Goal: Task Accomplishment & Management: Manage account settings

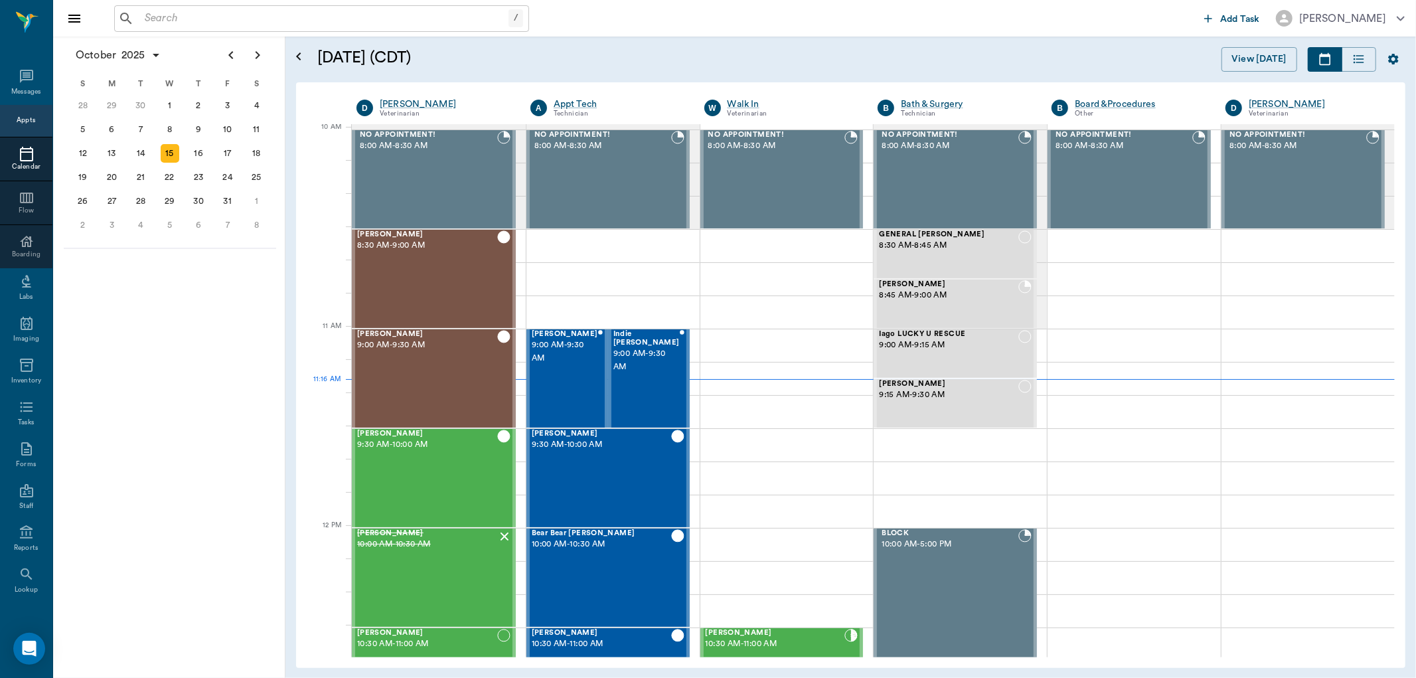
scroll to position [401, 0]
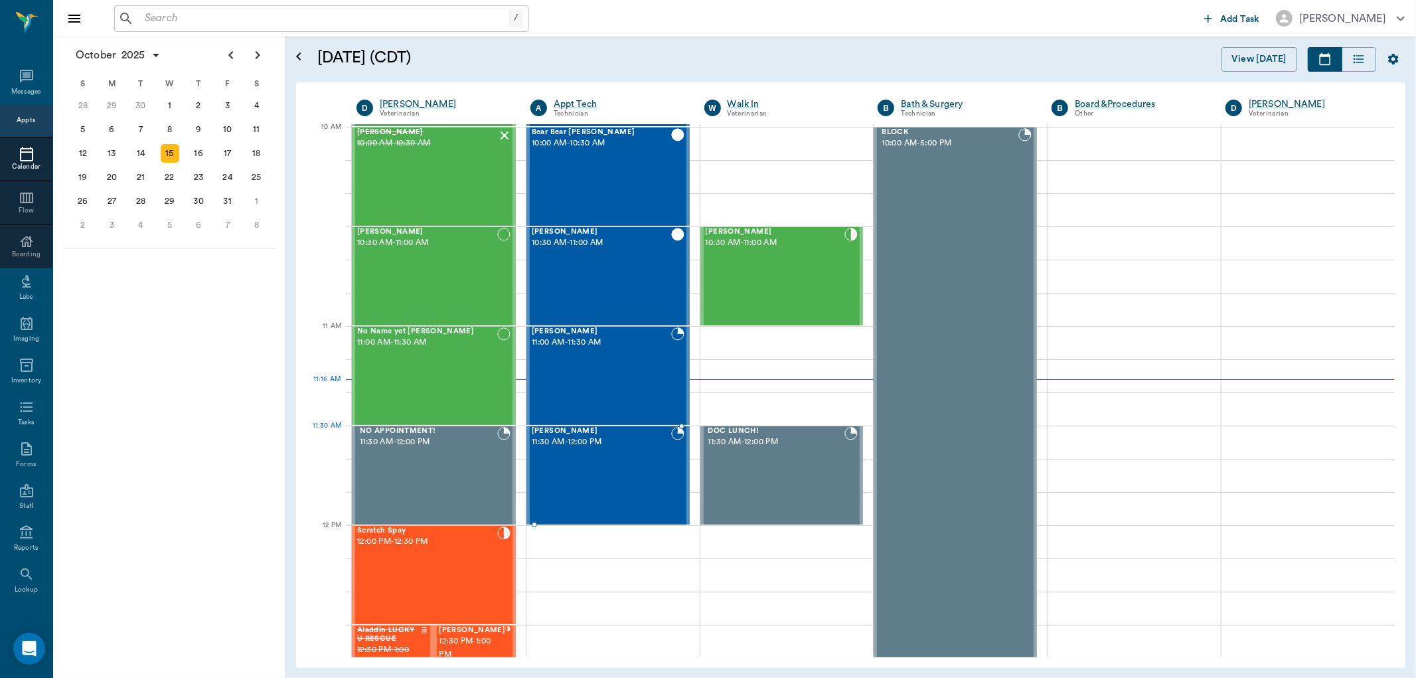
click at [581, 457] on div "[PERSON_NAME] 11:30 AM - 12:00 PM" at bounding box center [601, 475] width 139 height 97
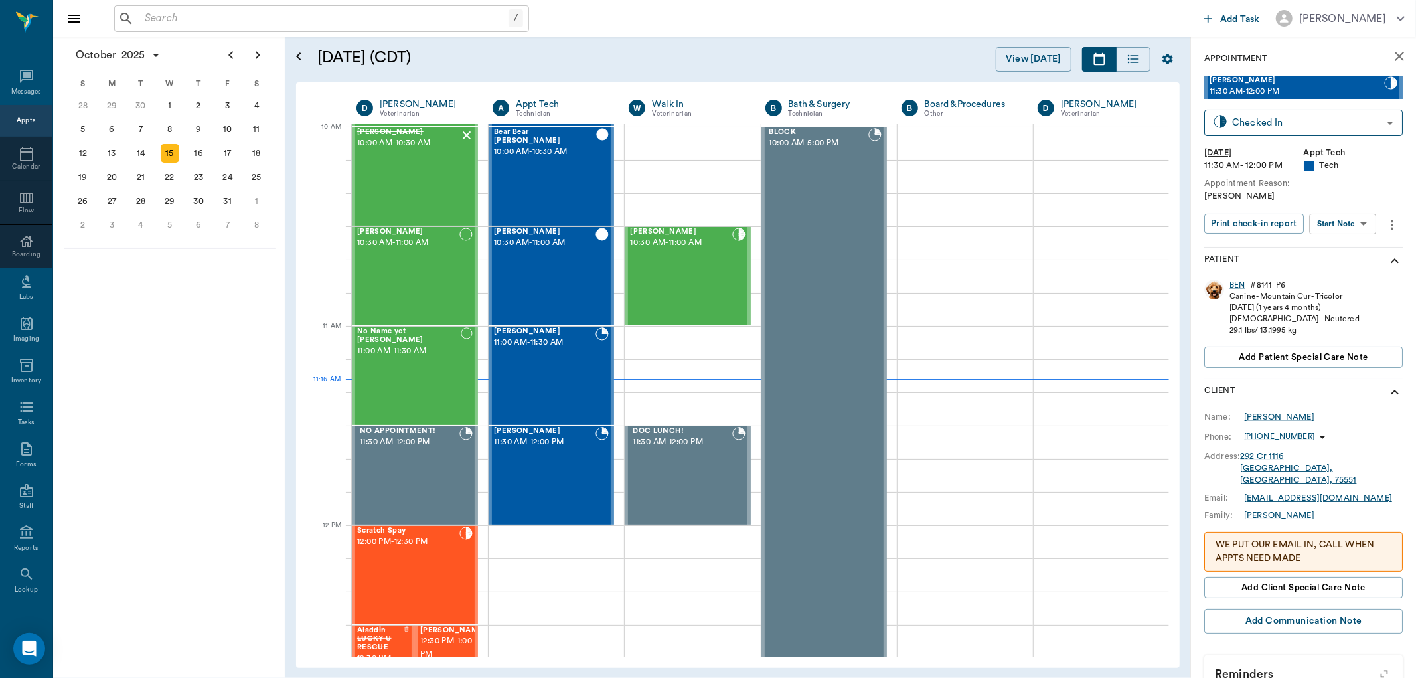
click at [1357, 223] on body "/ ​ Add Task [PERSON_NAME] Nectar Messages Appts Calendar Flow Boarding Labs Im…" at bounding box center [708, 339] width 1416 height 678
click at [1350, 243] on button "Start SOAP" at bounding box center [1327, 250] width 45 height 15
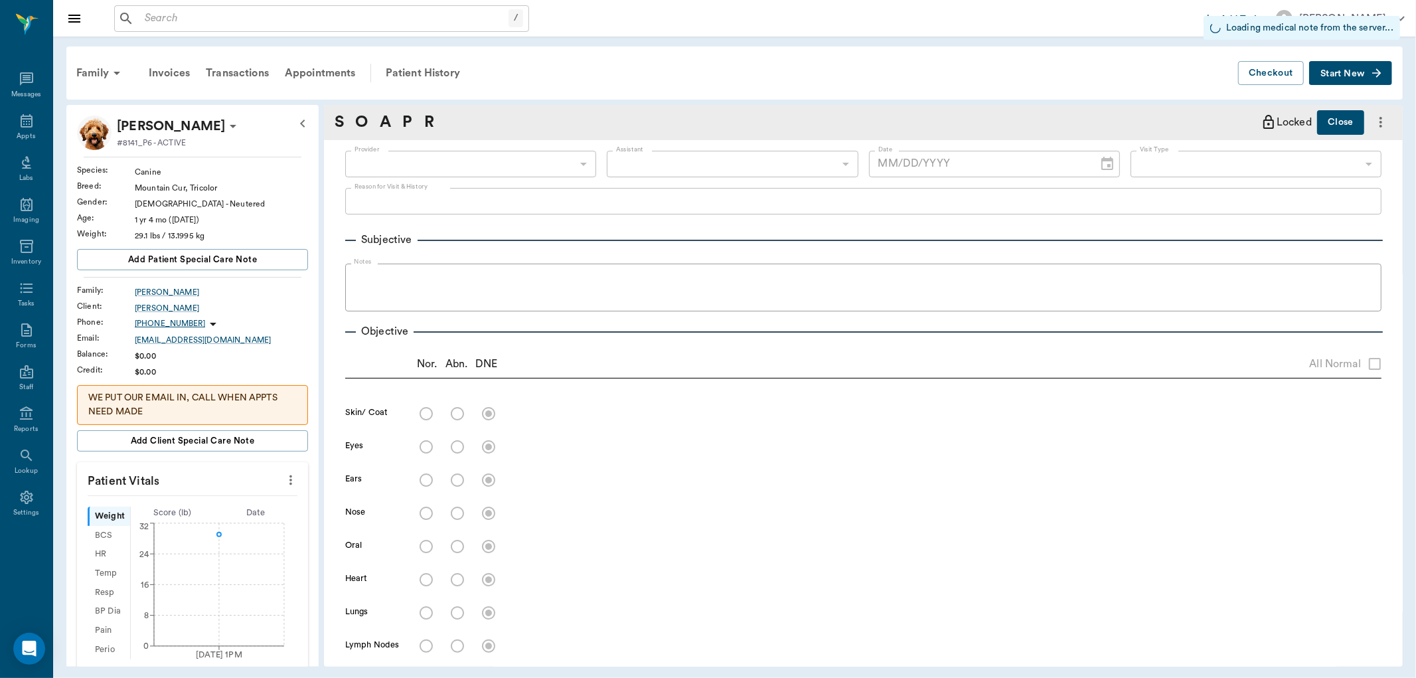
type input "63ec2f075fda476ae8351a4c"
type input "65d2be4f46e3a538d89b8c1a"
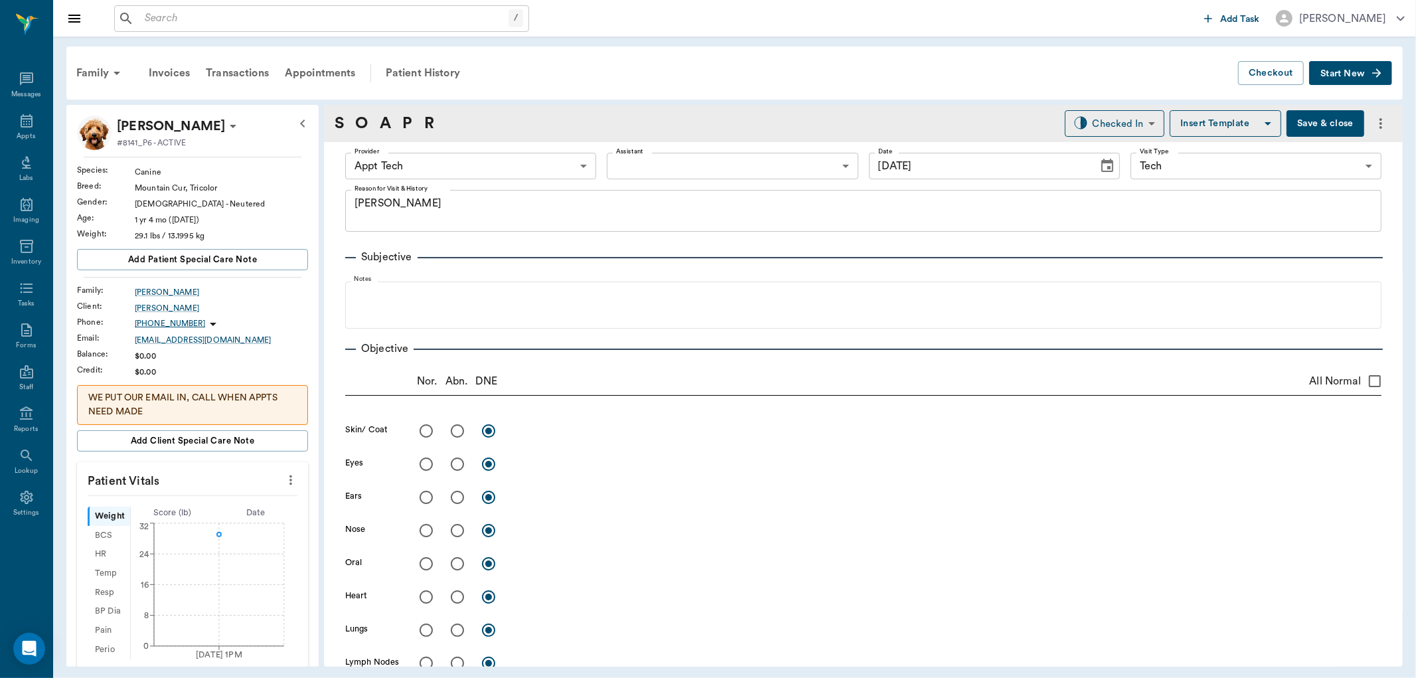
type input "[DATE]"
type textarea "[PERSON_NAME]"
click at [538, 158] on body "/ ​ Add Task [PERSON_NAME] Nectar Messages Appts Labs Imaging Inventory Tasks F…" at bounding box center [708, 339] width 1416 height 678
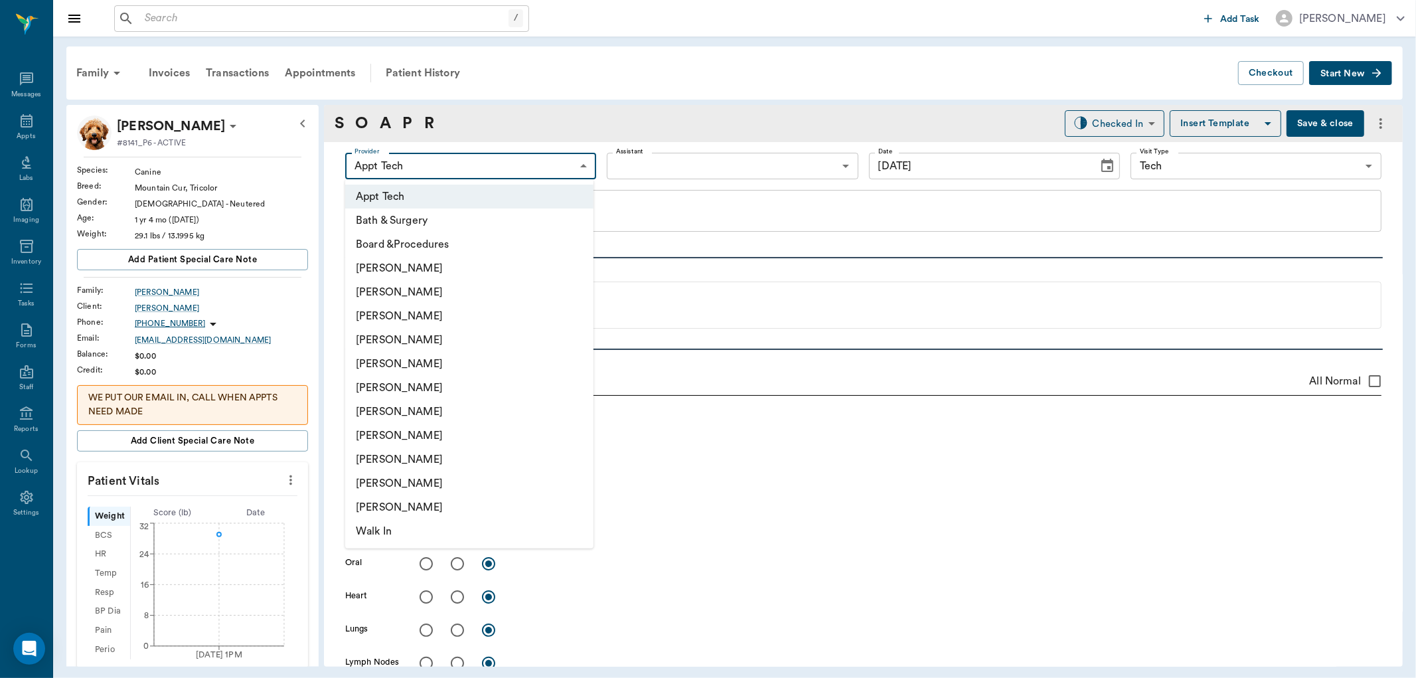
click at [475, 313] on li "[PERSON_NAME]" at bounding box center [469, 316] width 248 height 24
type input "642ef10e332a41444de2bad1"
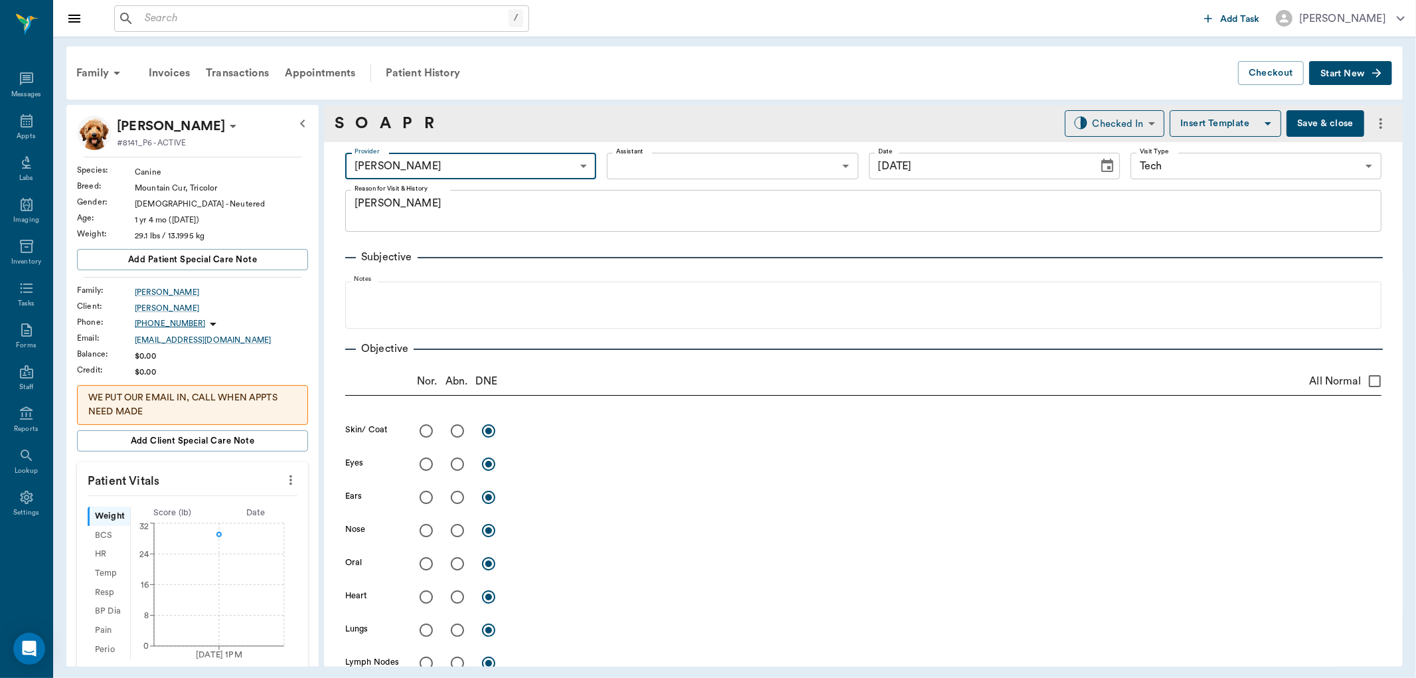
click at [283, 487] on icon "more" at bounding box center [290, 480] width 15 height 16
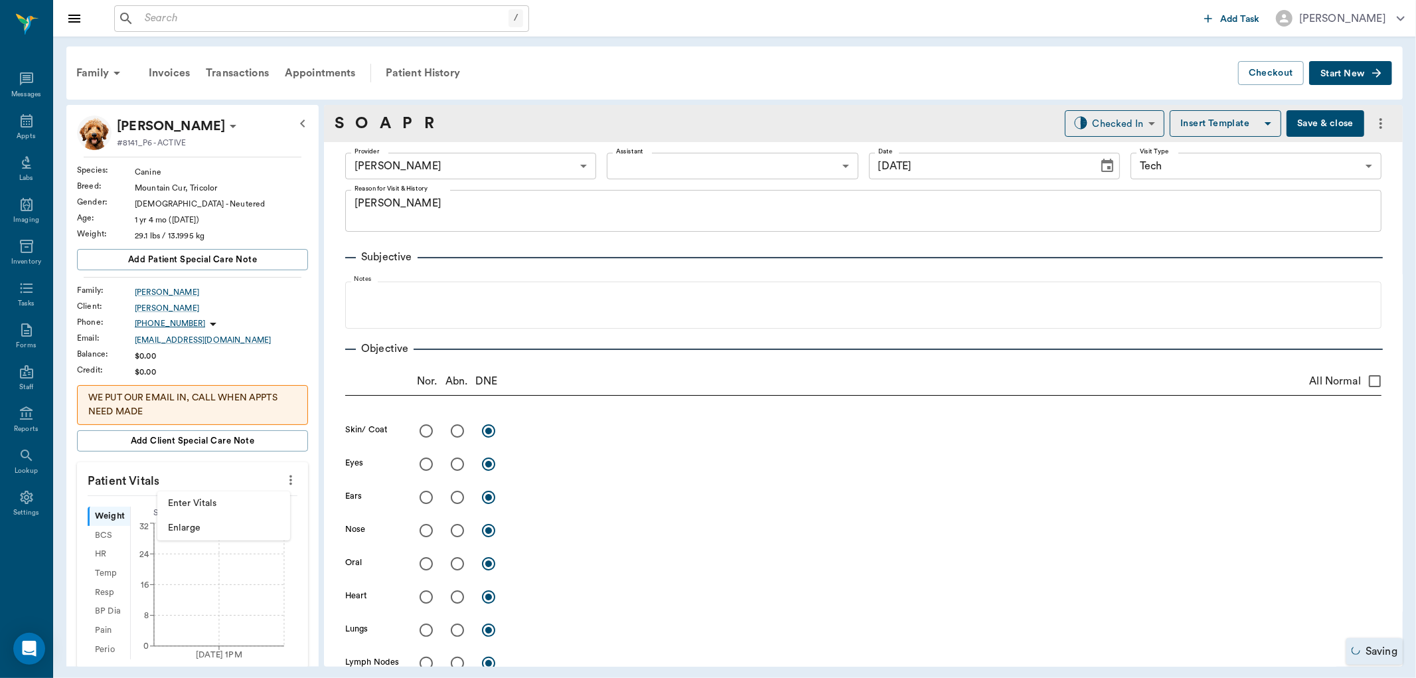
click at [210, 508] on span "Enter Vitals" at bounding box center [223, 503] width 111 height 14
click at [210, 526] on input "text" at bounding box center [191, 519] width 115 height 27
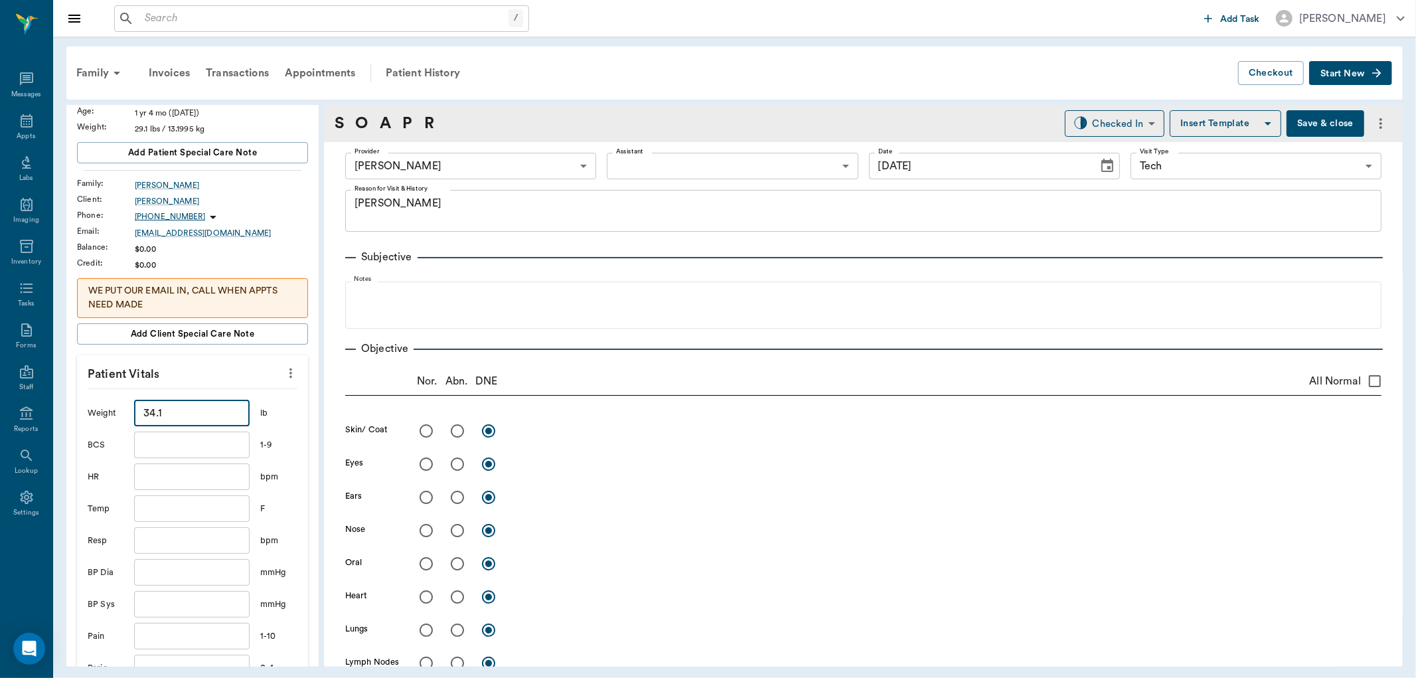
scroll to position [147, 0]
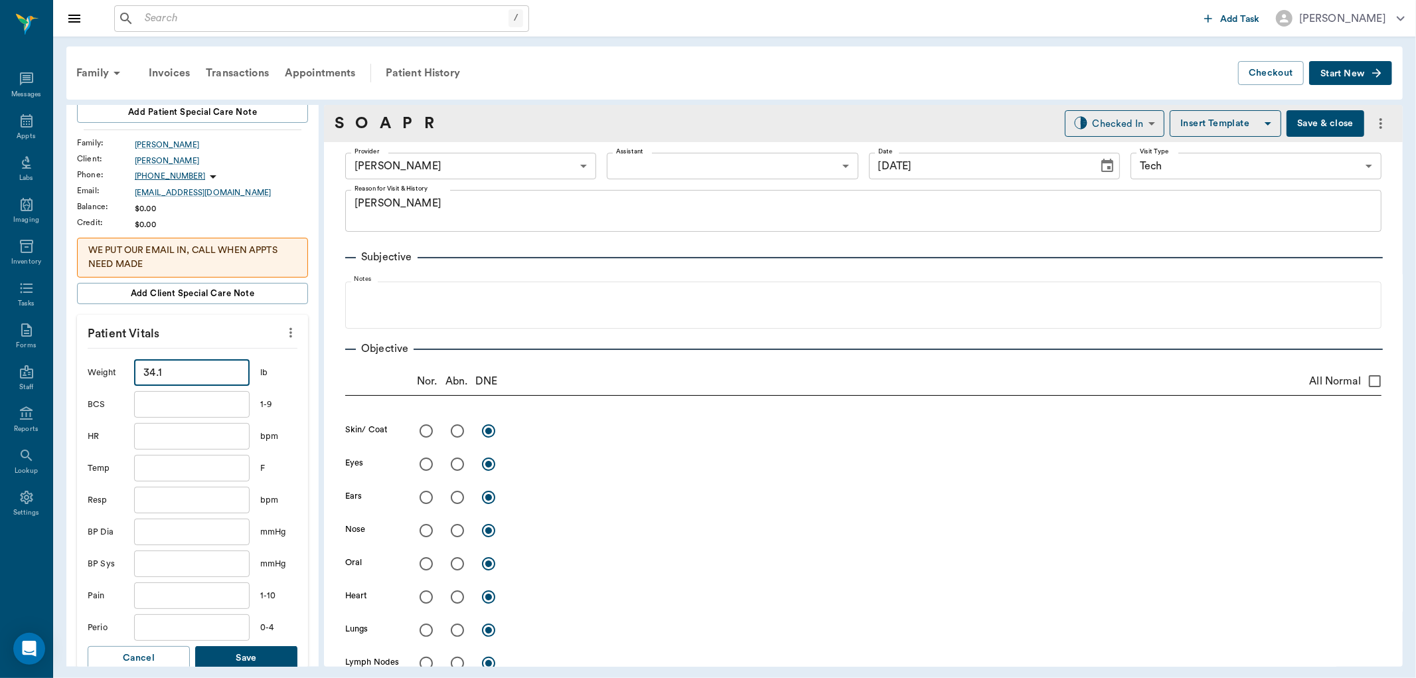
type input "34.1"
click at [261, 655] on button "Save" at bounding box center [246, 658] width 102 height 25
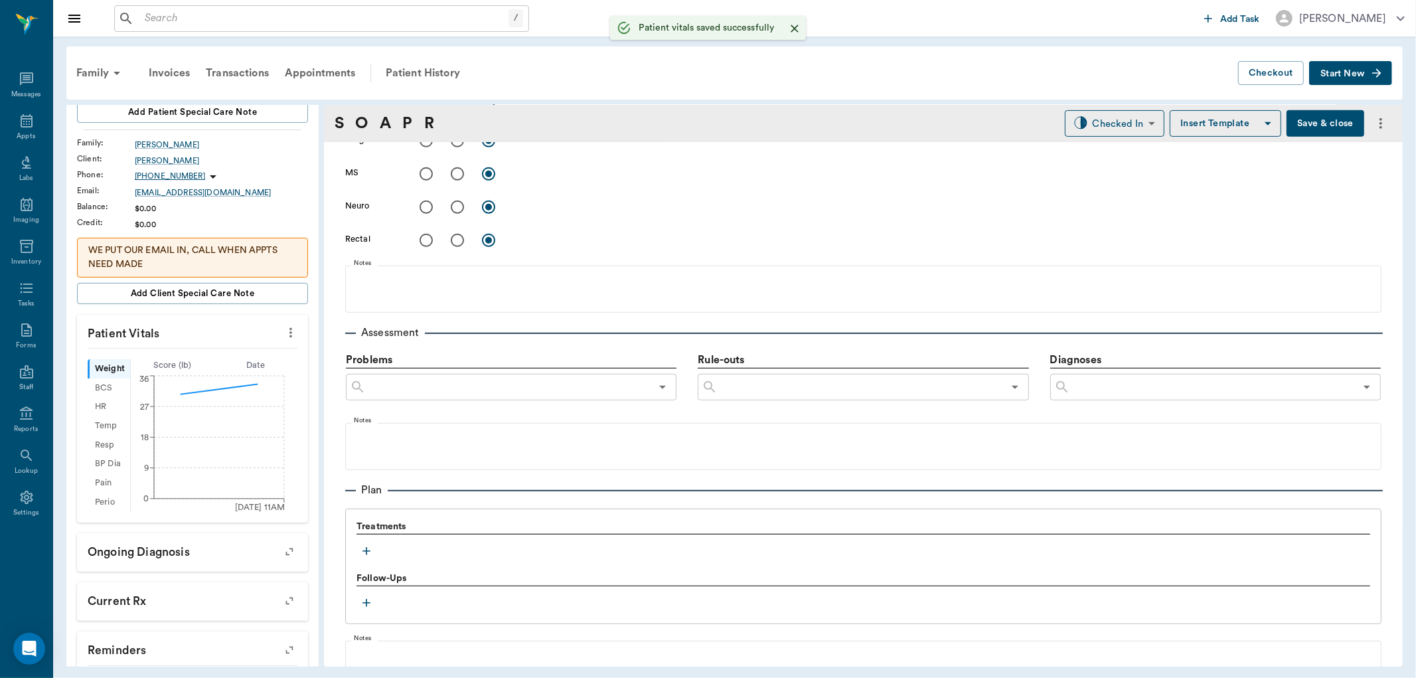
scroll to position [589, 0]
click at [364, 549] on icon "button" at bounding box center [366, 550] width 8 height 8
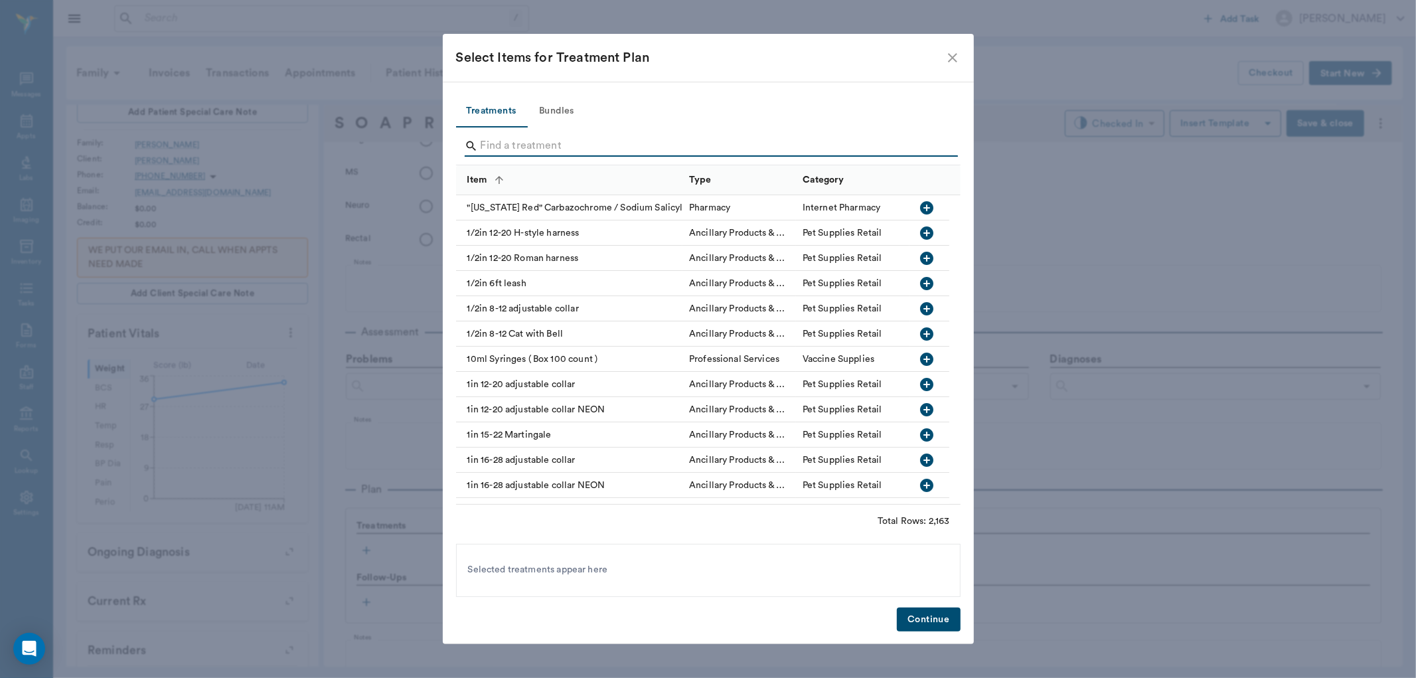
click at [591, 144] on input "Search" at bounding box center [708, 145] width 457 height 21
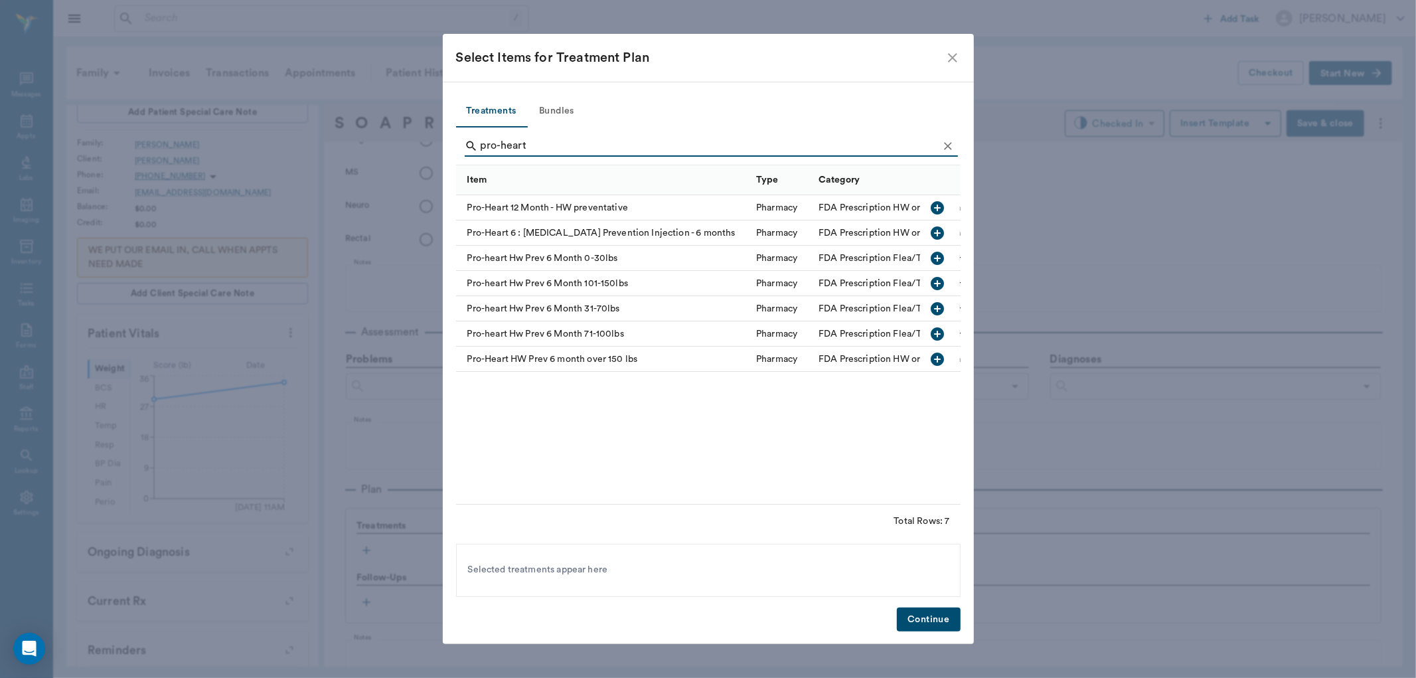
type input "pro-heart"
click at [936, 312] on icon "button" at bounding box center [937, 308] width 13 height 13
click at [921, 613] on button "Continue" at bounding box center [928, 619] width 63 height 25
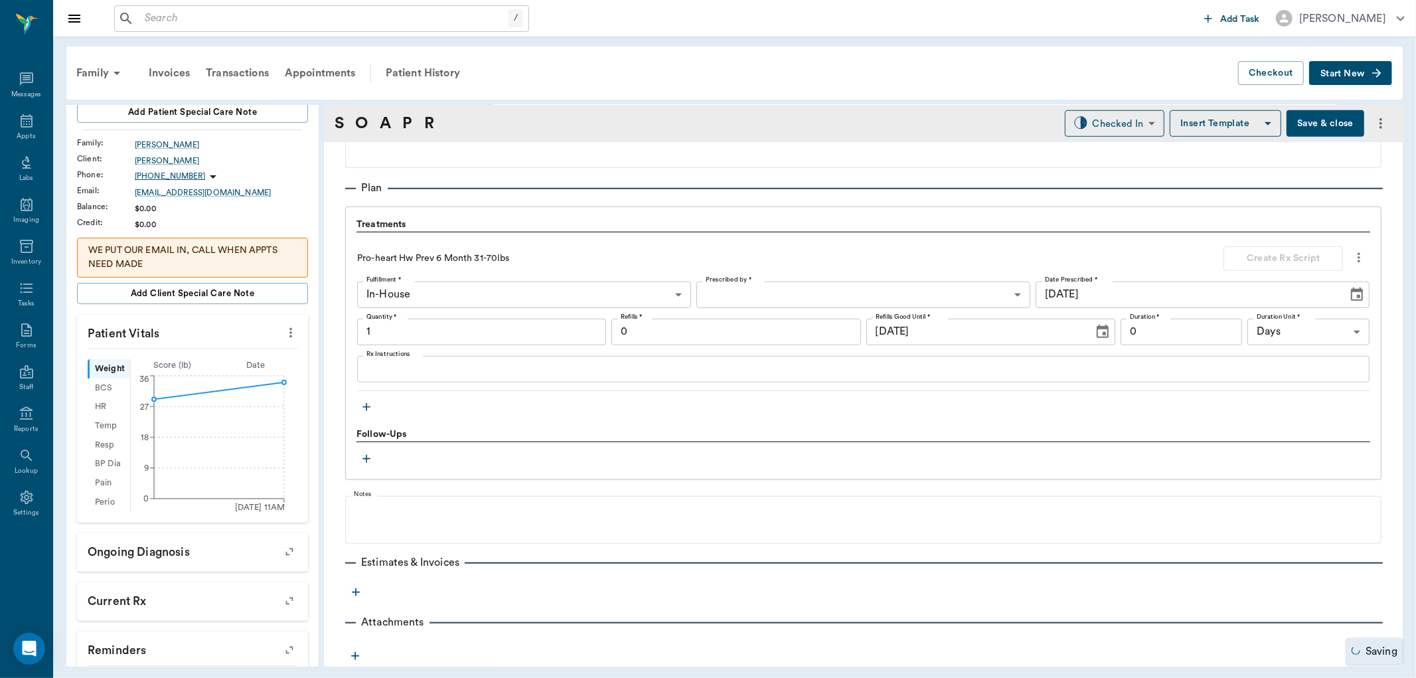
type input "1.00"
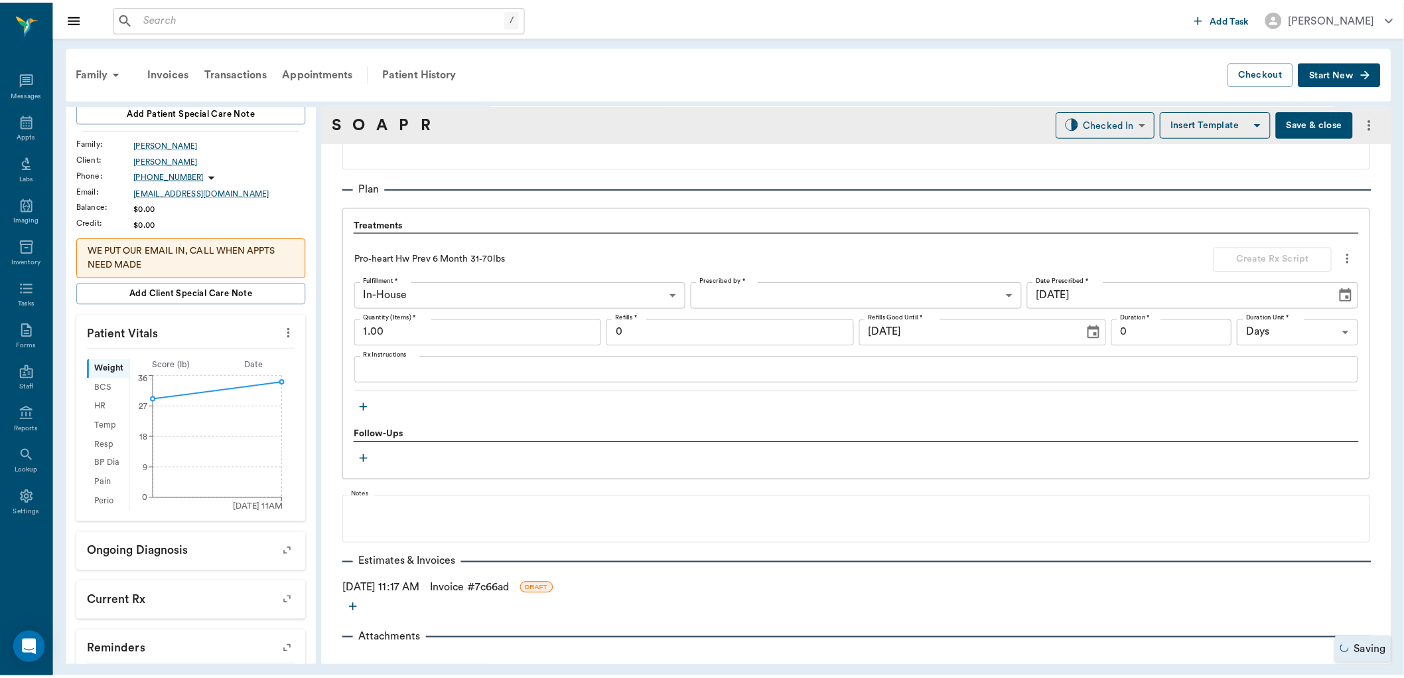
scroll to position [907, 0]
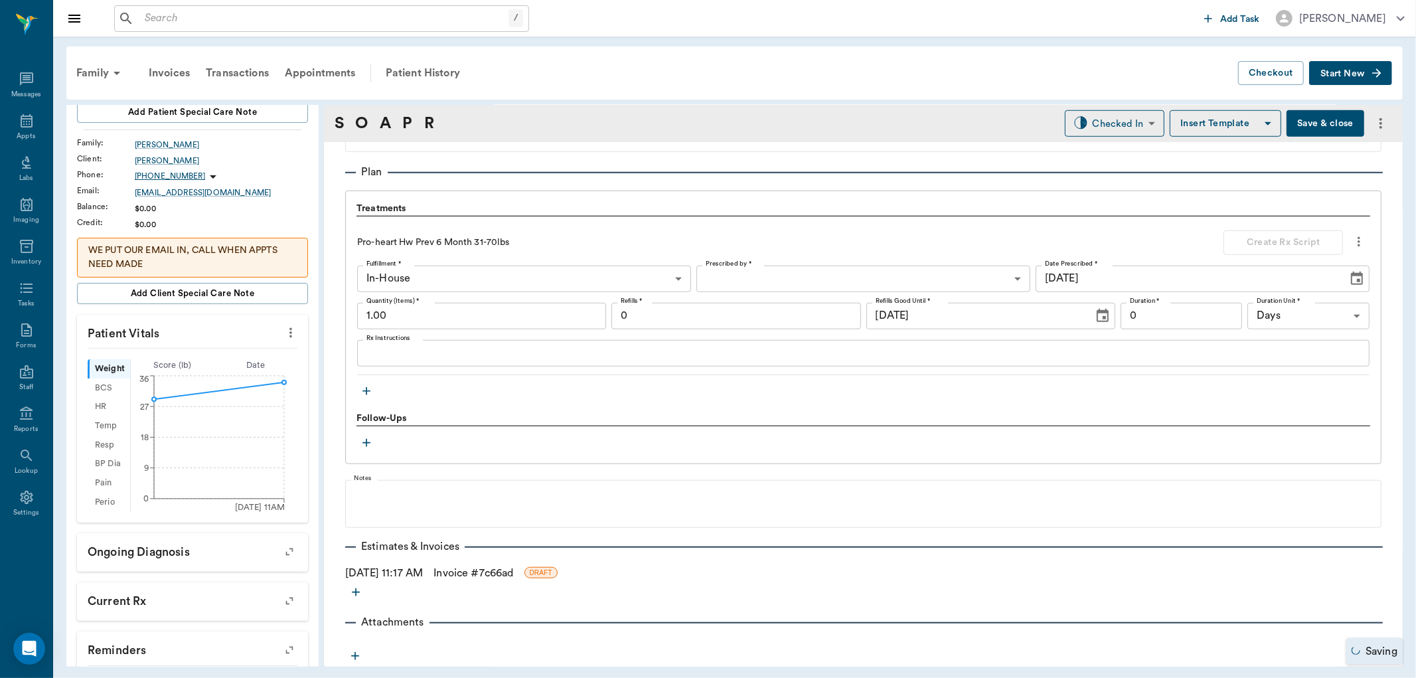
click at [485, 572] on link "Invoice # 7c66ad" at bounding box center [473, 573] width 80 height 16
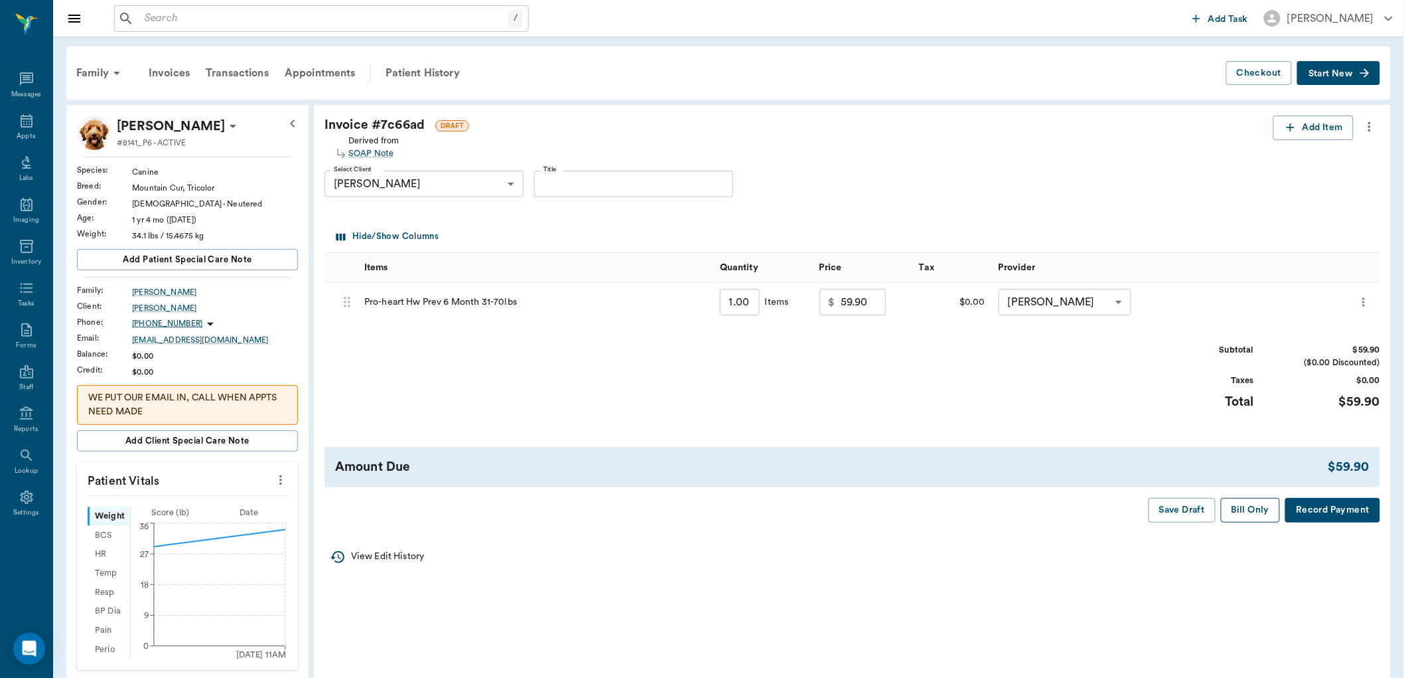
click at [1245, 518] on button "Bill Only" at bounding box center [1251, 510] width 60 height 25
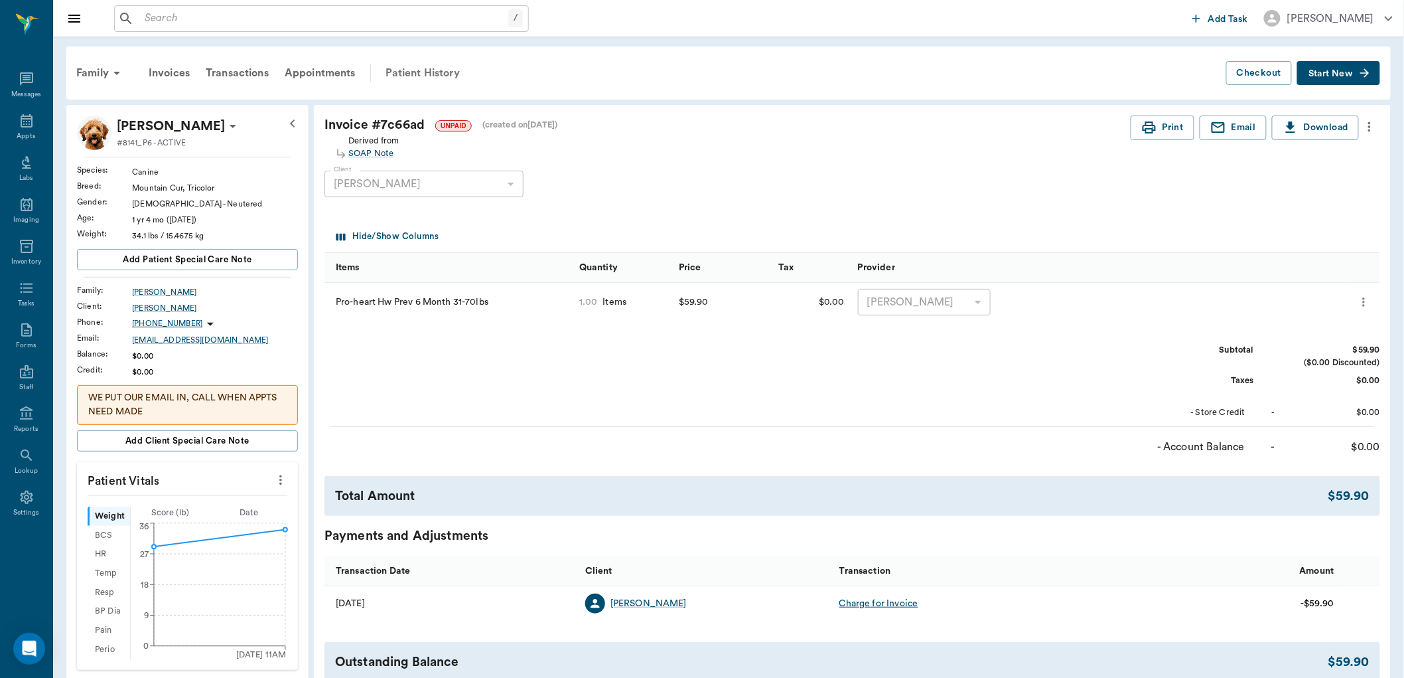
click at [429, 76] on div "Patient History" at bounding box center [423, 73] width 90 height 32
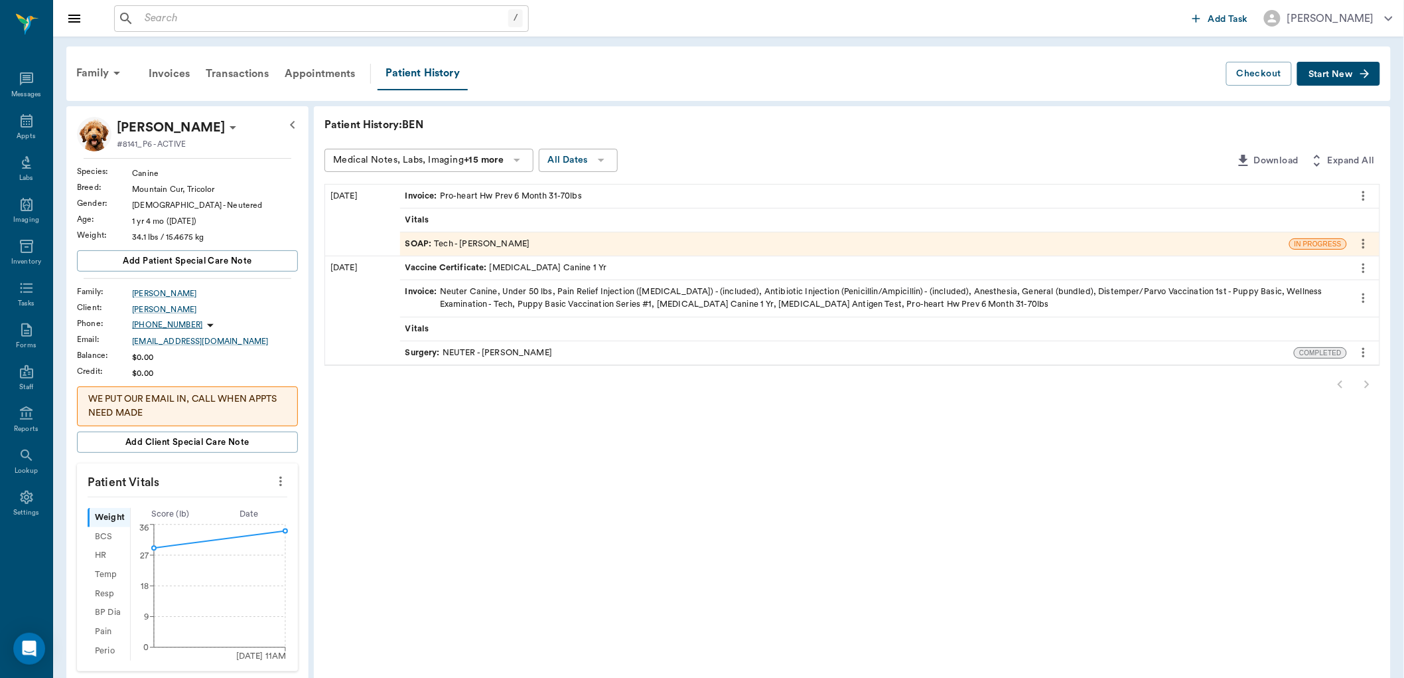
click at [541, 246] on div "SOAP : Tech - [PERSON_NAME]" at bounding box center [844, 243] width 889 height 23
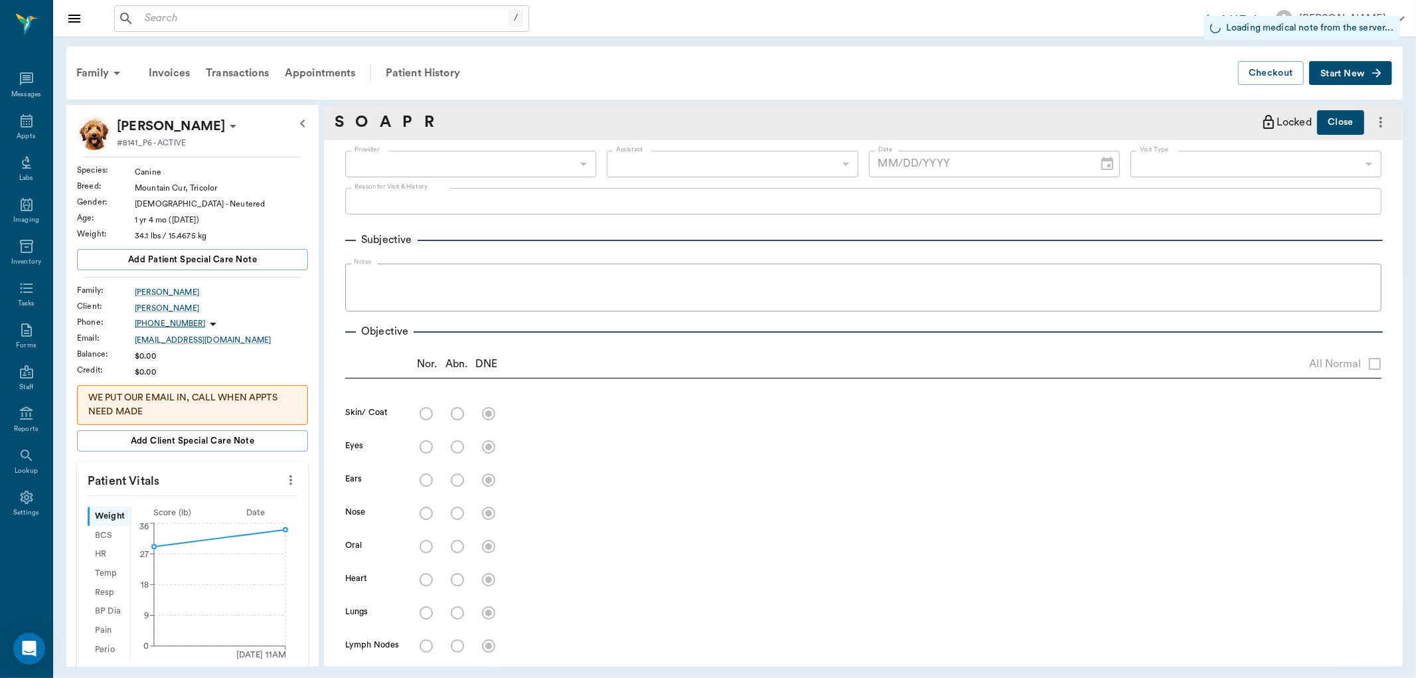
type input "642ef10e332a41444de2bad1"
type input "65d2be4f46e3a538d89b8c1a"
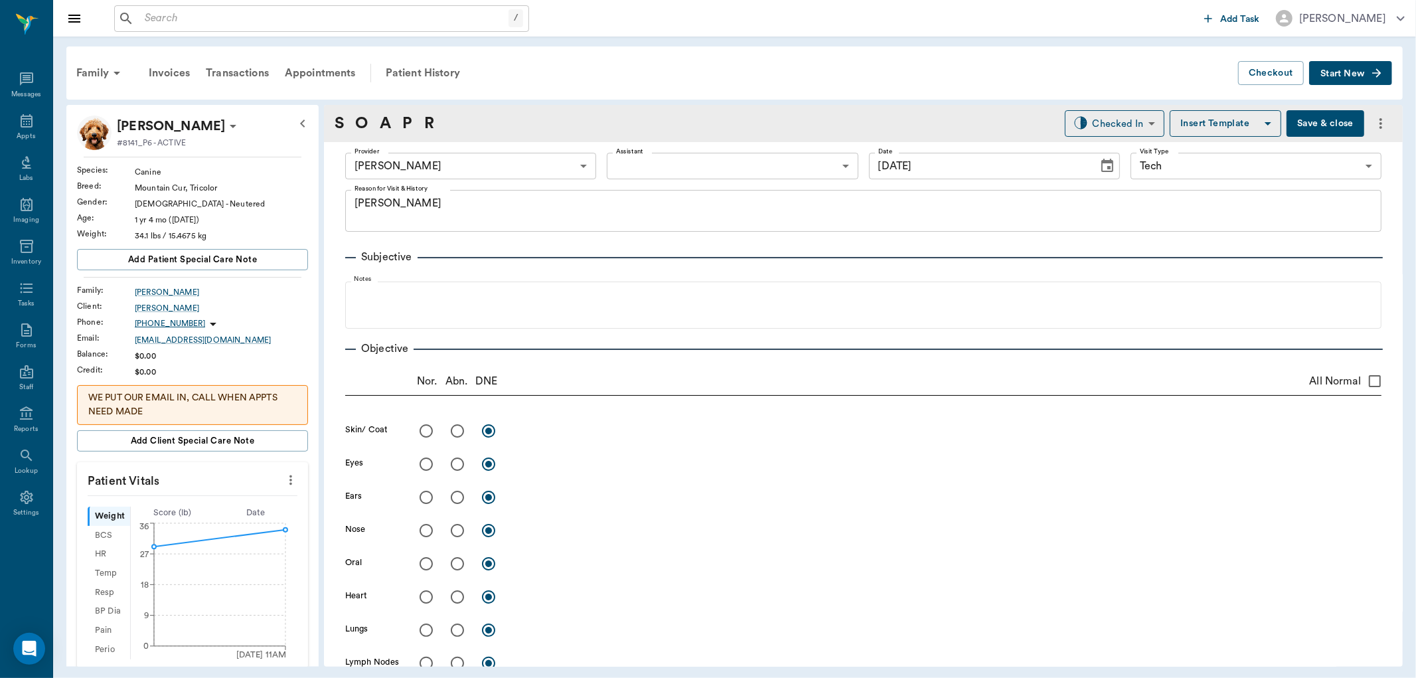
type input "[DATE]"
type textarea "[PERSON_NAME]"
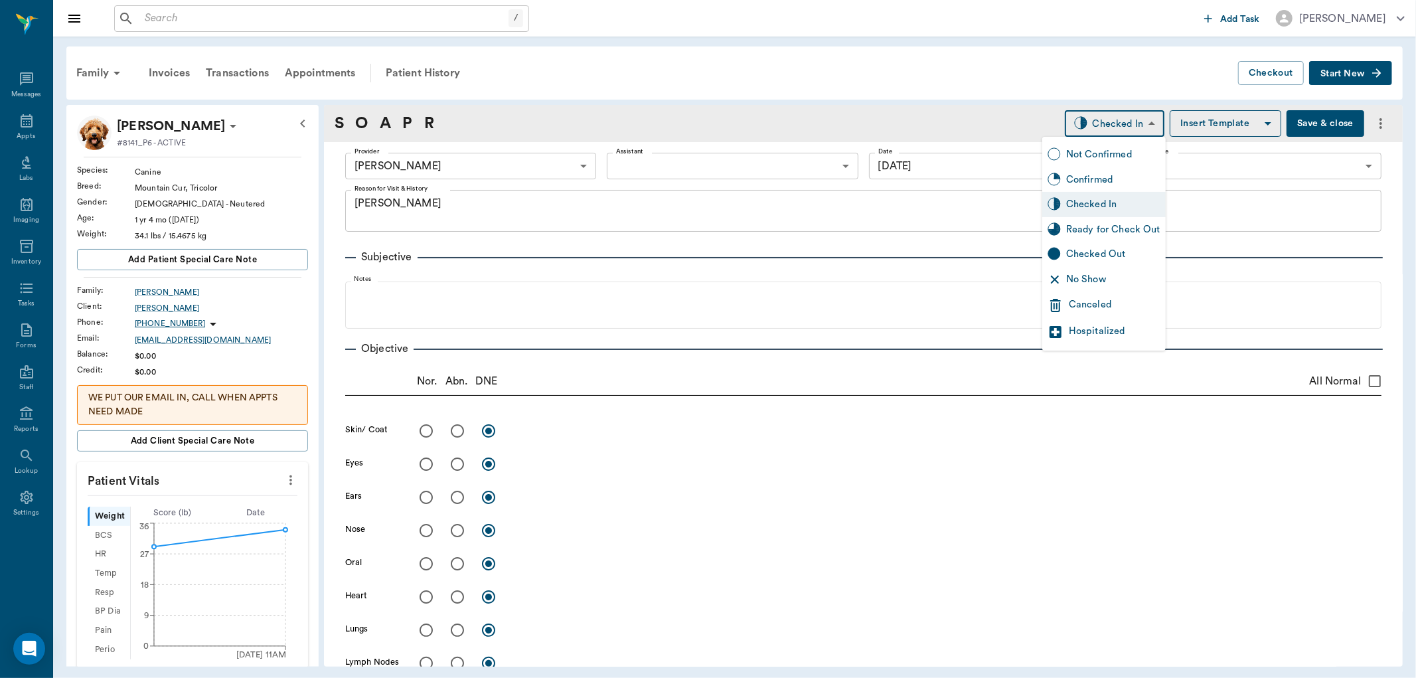
click at [1110, 122] on body "/ ​ Add Task [PERSON_NAME] Nectar Messages Appts Labs Imaging Inventory Tasks F…" at bounding box center [708, 339] width 1416 height 678
click at [1109, 227] on div "Ready for Check Out" at bounding box center [1113, 229] width 94 height 15
type input "READY_TO_CHECKOUT"
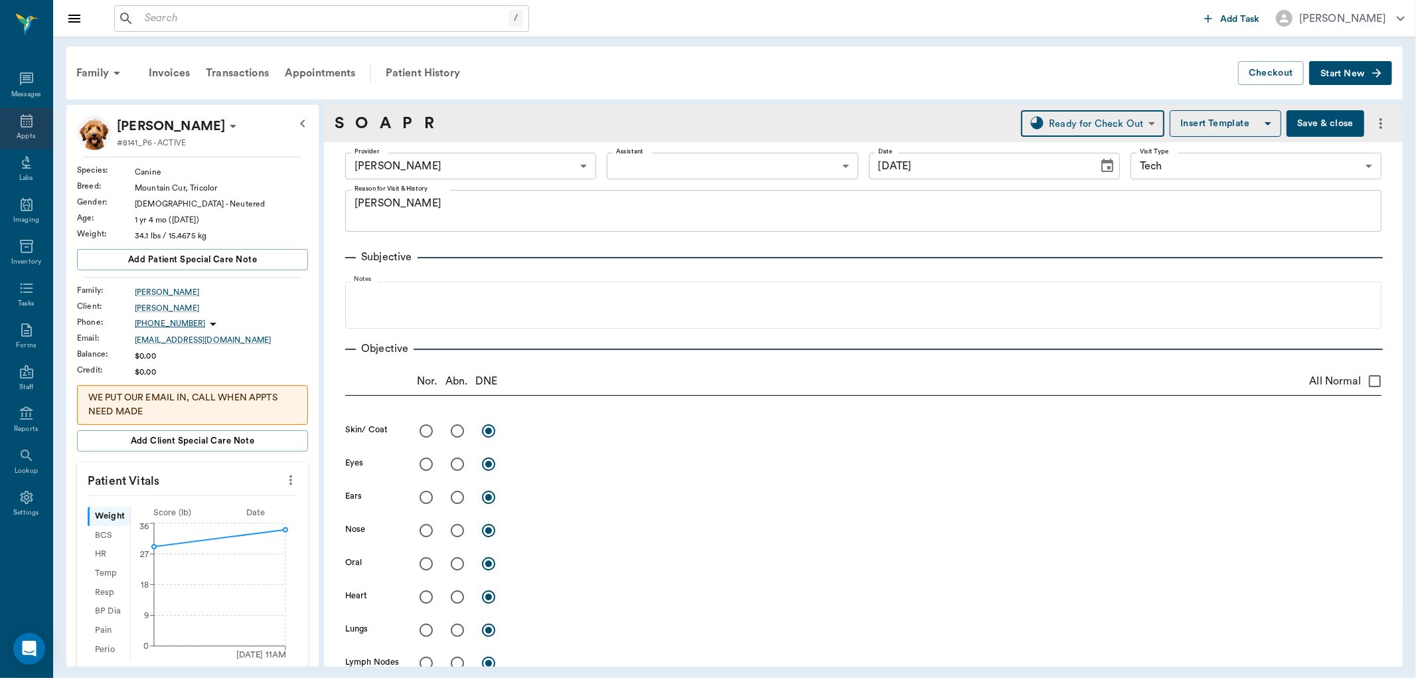
click at [25, 127] on icon at bounding box center [27, 120] width 12 height 13
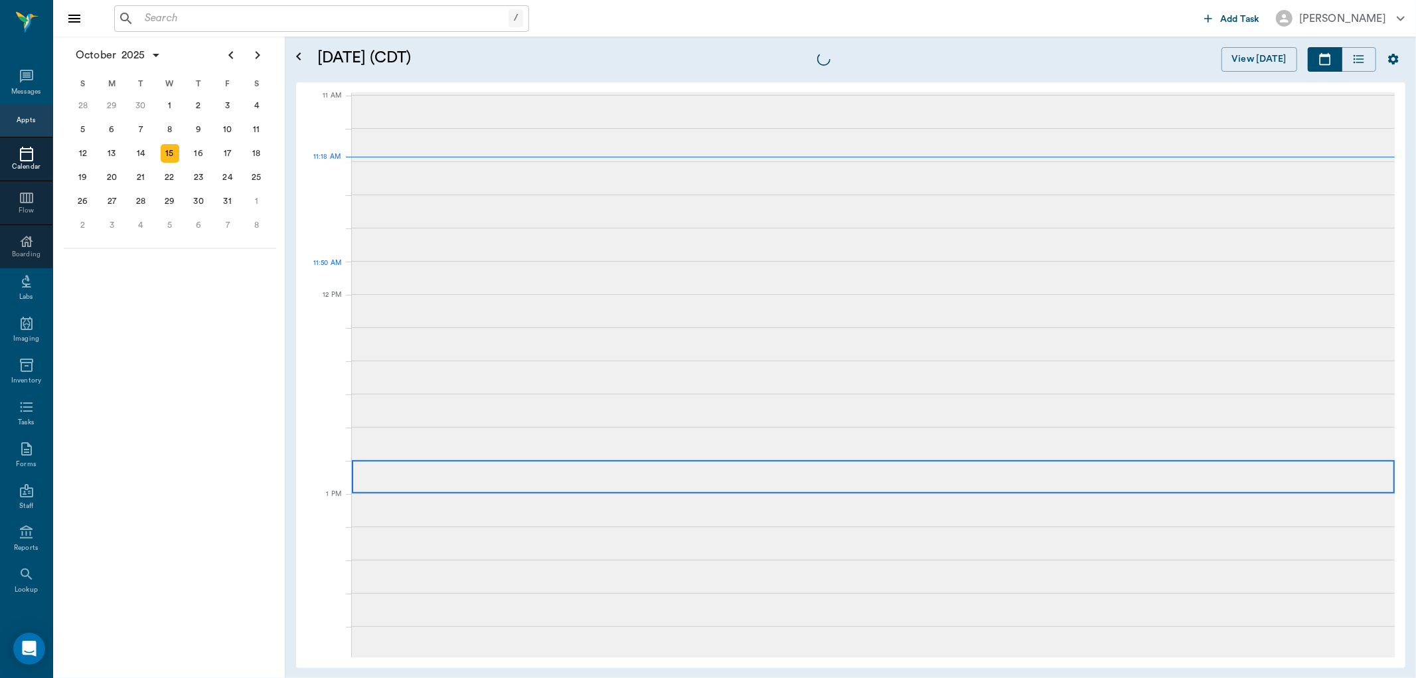
scroll to position [599, 0]
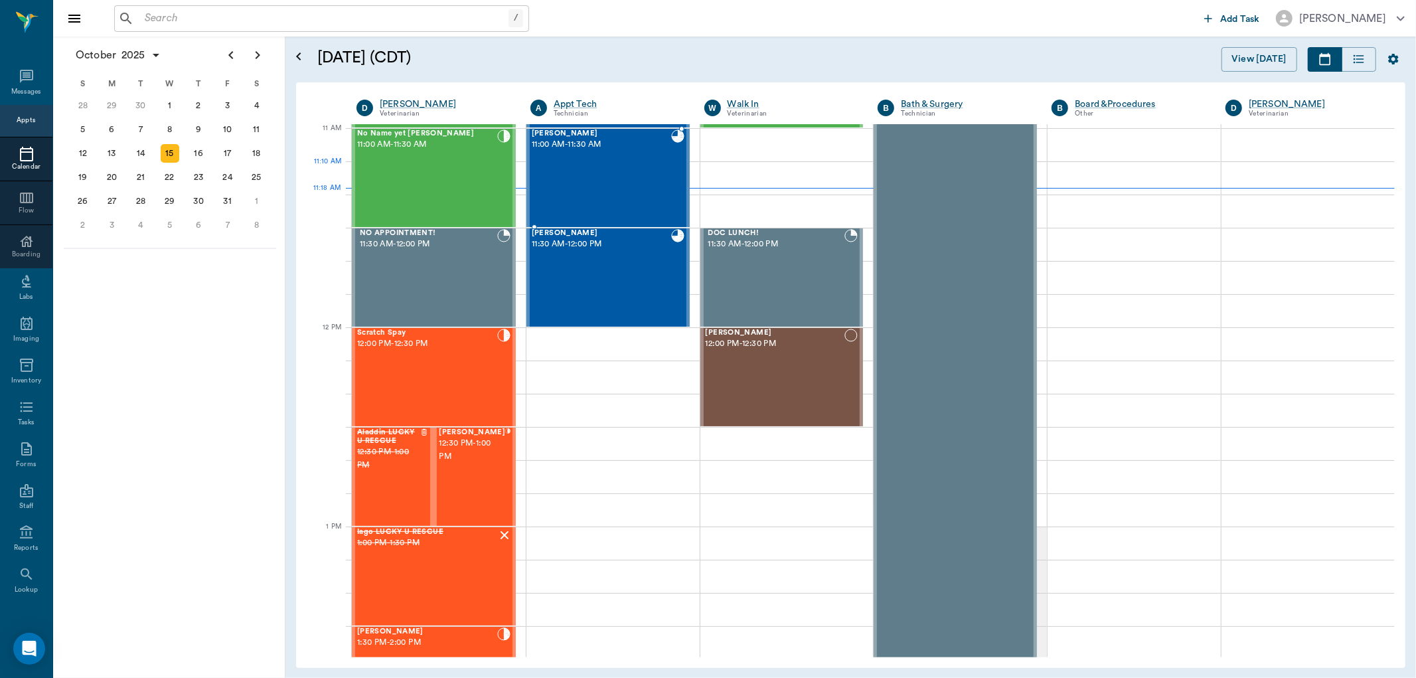
click at [567, 174] on div "[PERSON_NAME] 11:00 AM - 11:30 AM" at bounding box center [601, 177] width 139 height 97
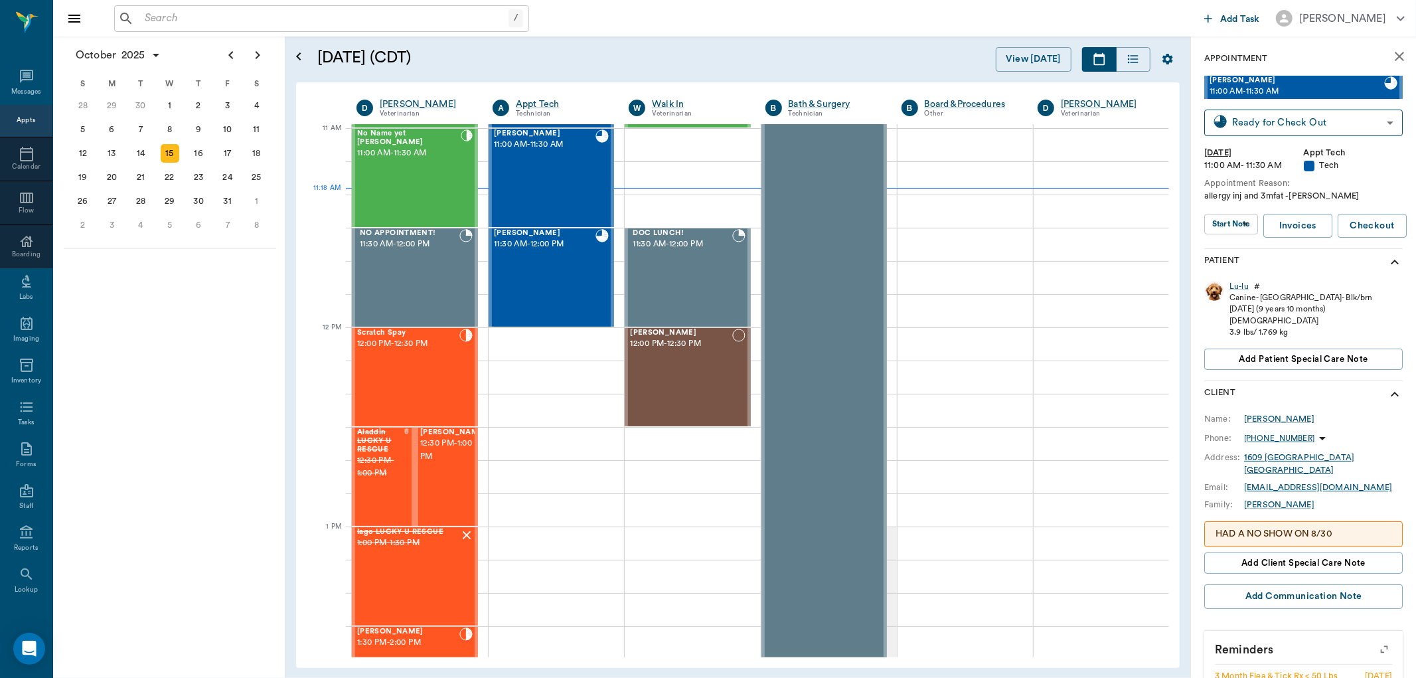
click at [1249, 289] on div "Lu-lu #" at bounding box center [1300, 286] width 143 height 11
click at [1238, 287] on div "Lu-lu" at bounding box center [1238, 286] width 19 height 11
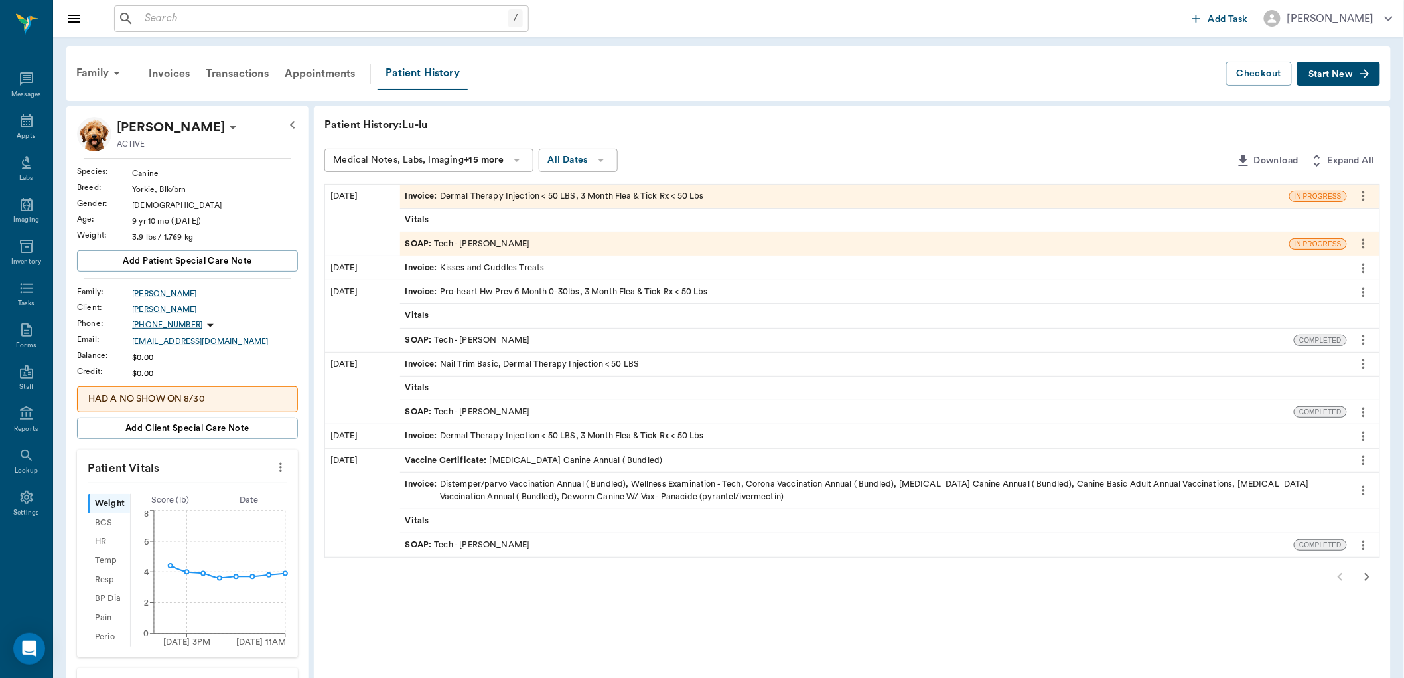
click at [418, 238] on span "SOAP :" at bounding box center [419, 244] width 29 height 13
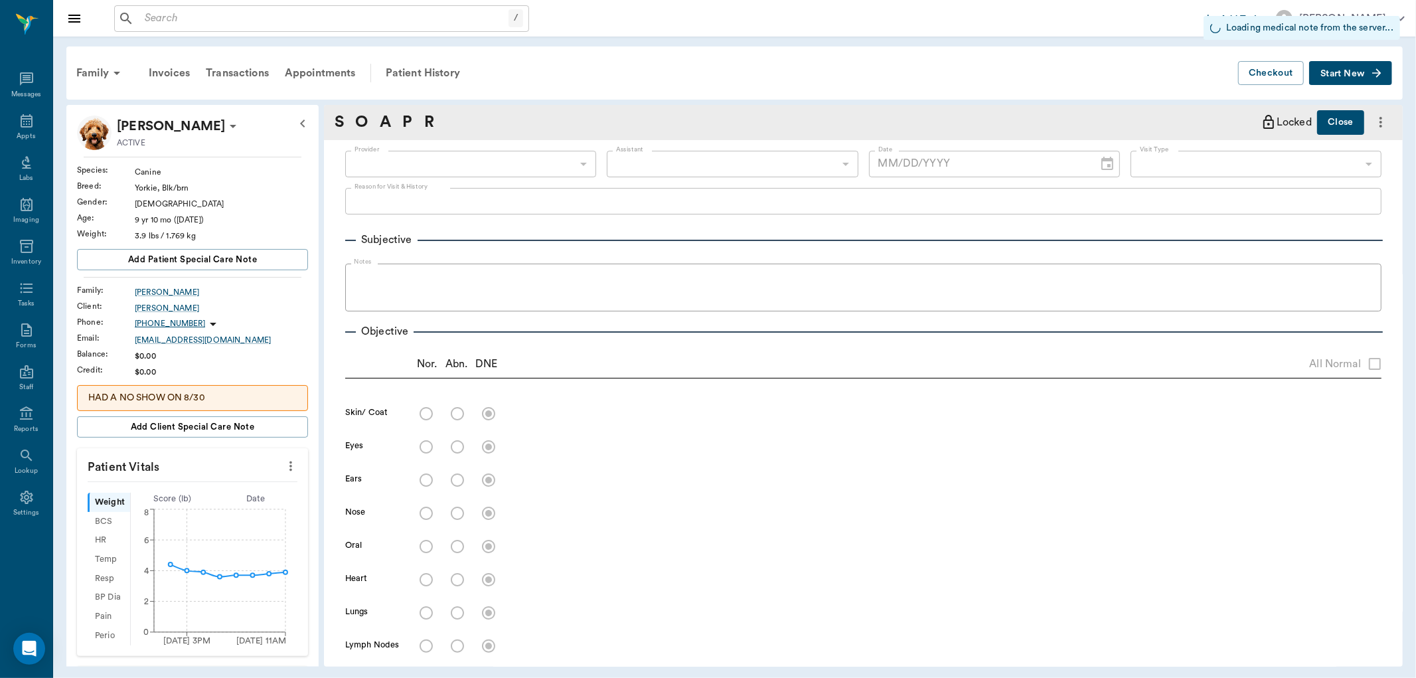
type input "63ec2e7e52e12b0ba117b124"
type input "65d2be4f46e3a538d89b8c1a"
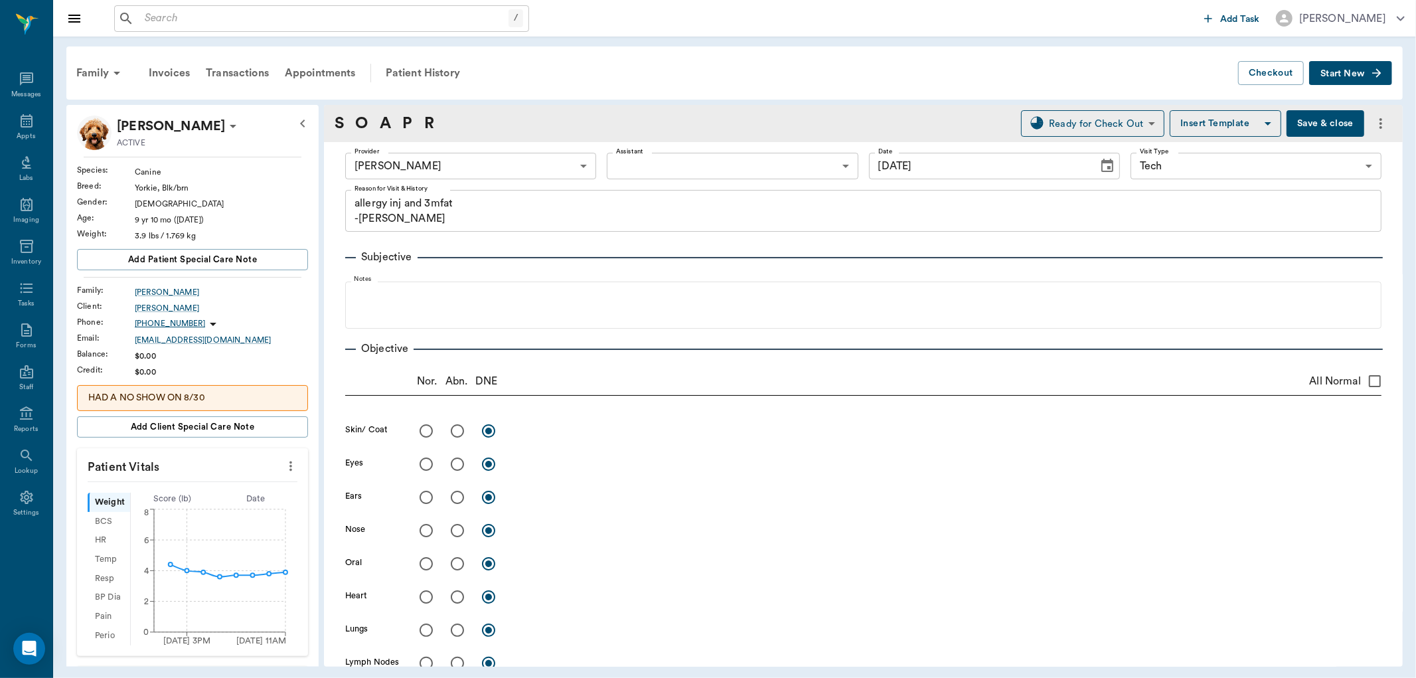
type input "[DATE]"
type textarea "allergy inj and 3mfat -[PERSON_NAME]"
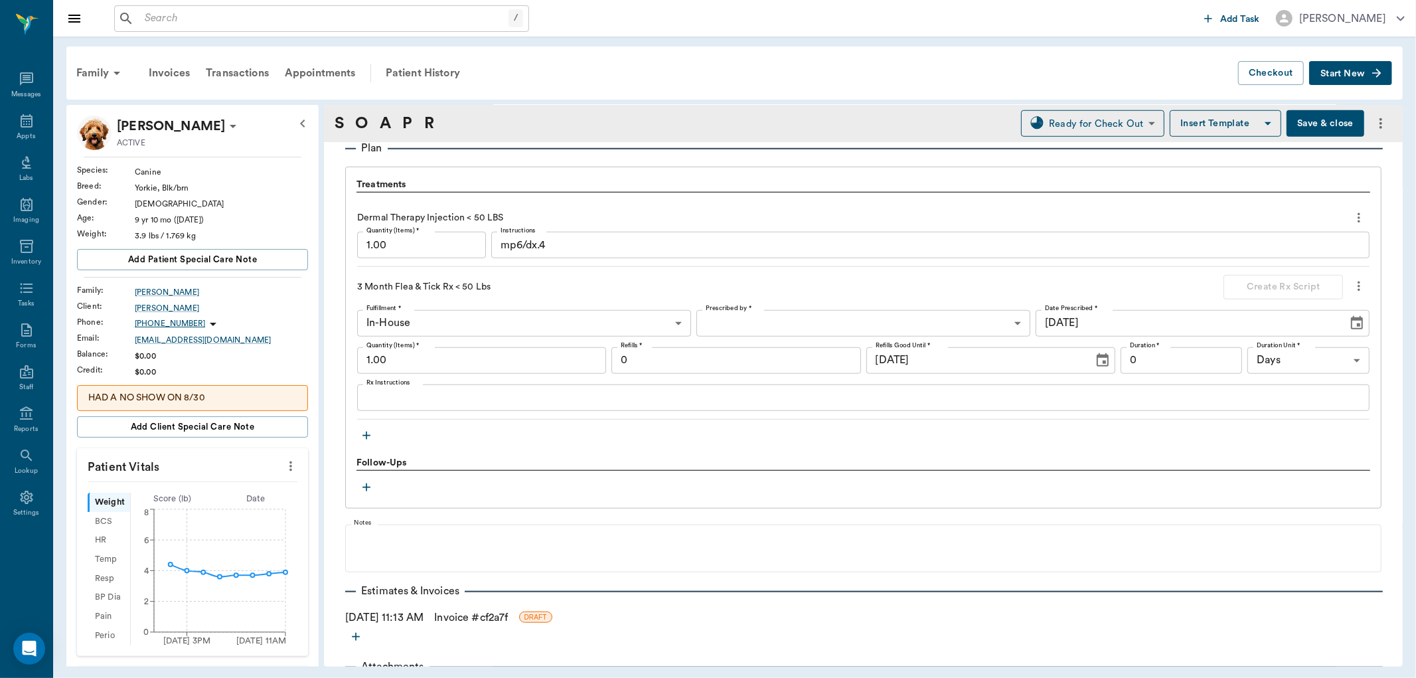
scroll to position [976, 0]
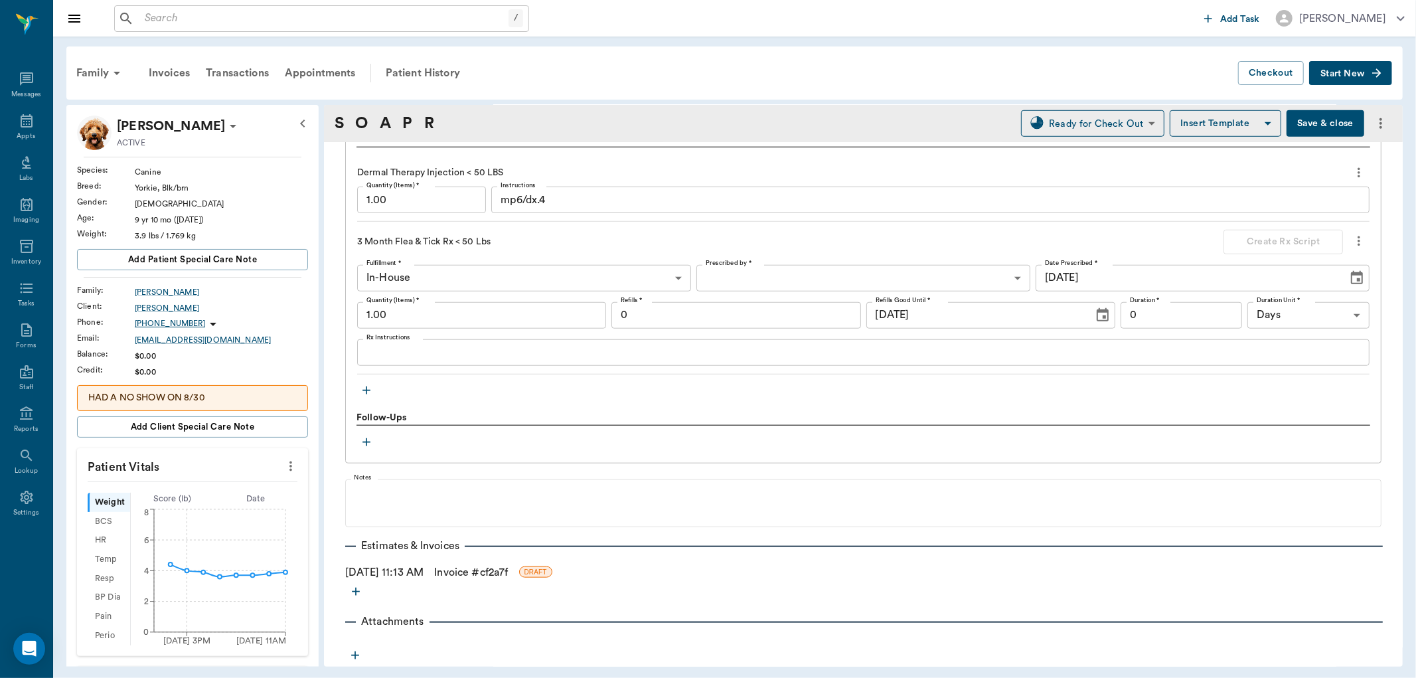
click at [508, 564] on link "Invoice # cf2a7f" at bounding box center [471, 572] width 74 height 16
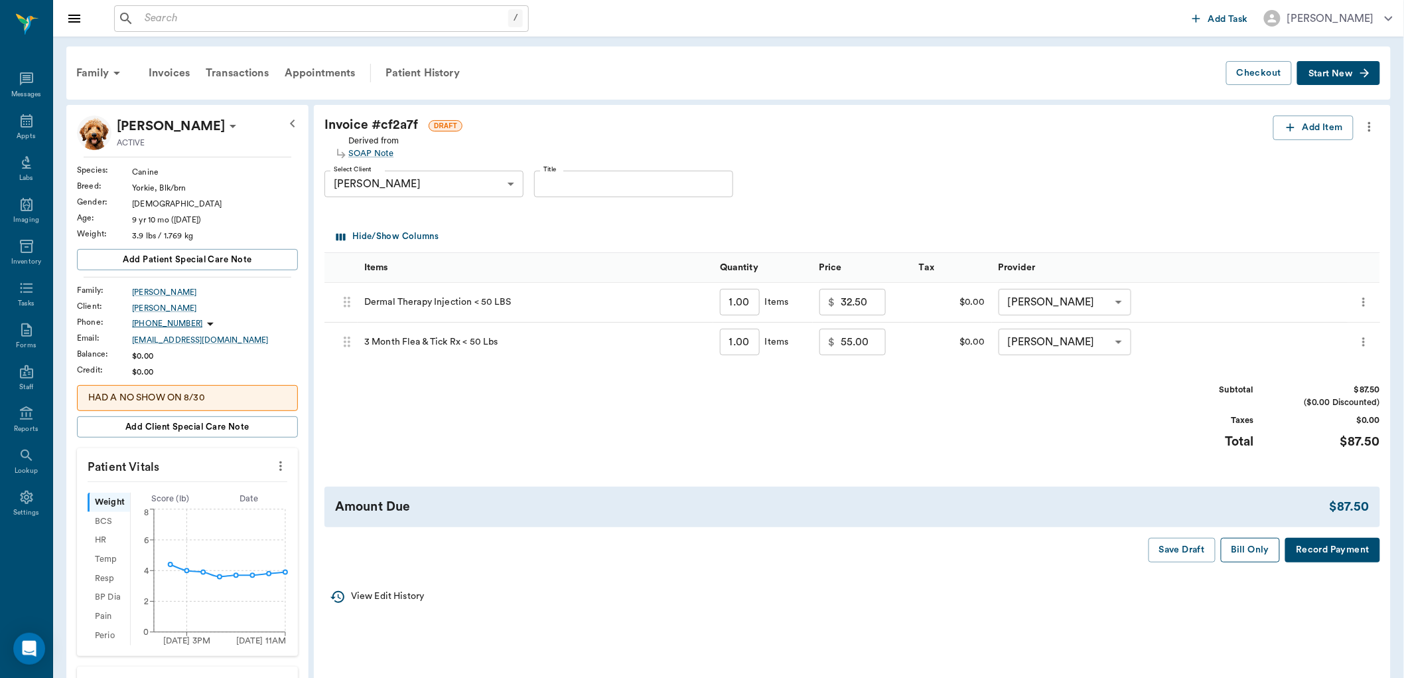
click at [1266, 546] on button "Bill Only" at bounding box center [1251, 550] width 60 height 25
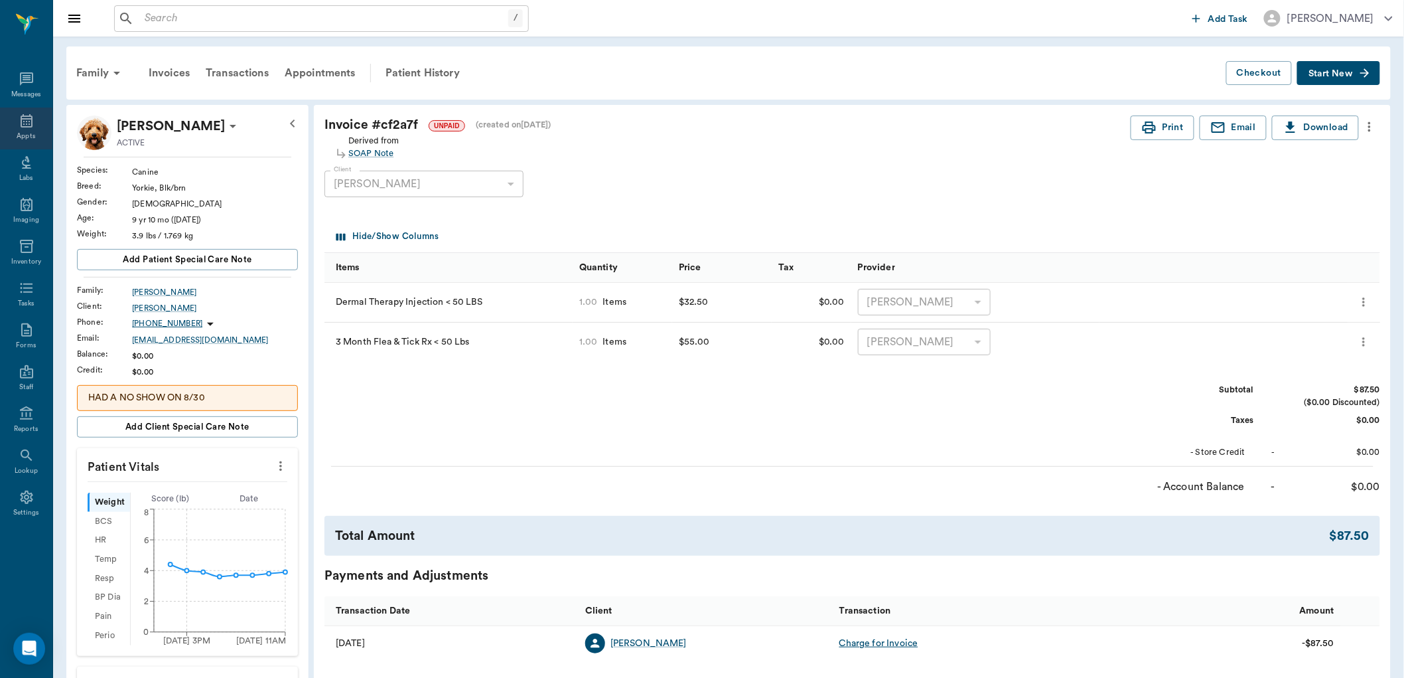
click at [34, 134] on div "Appts" at bounding box center [26, 136] width 19 height 10
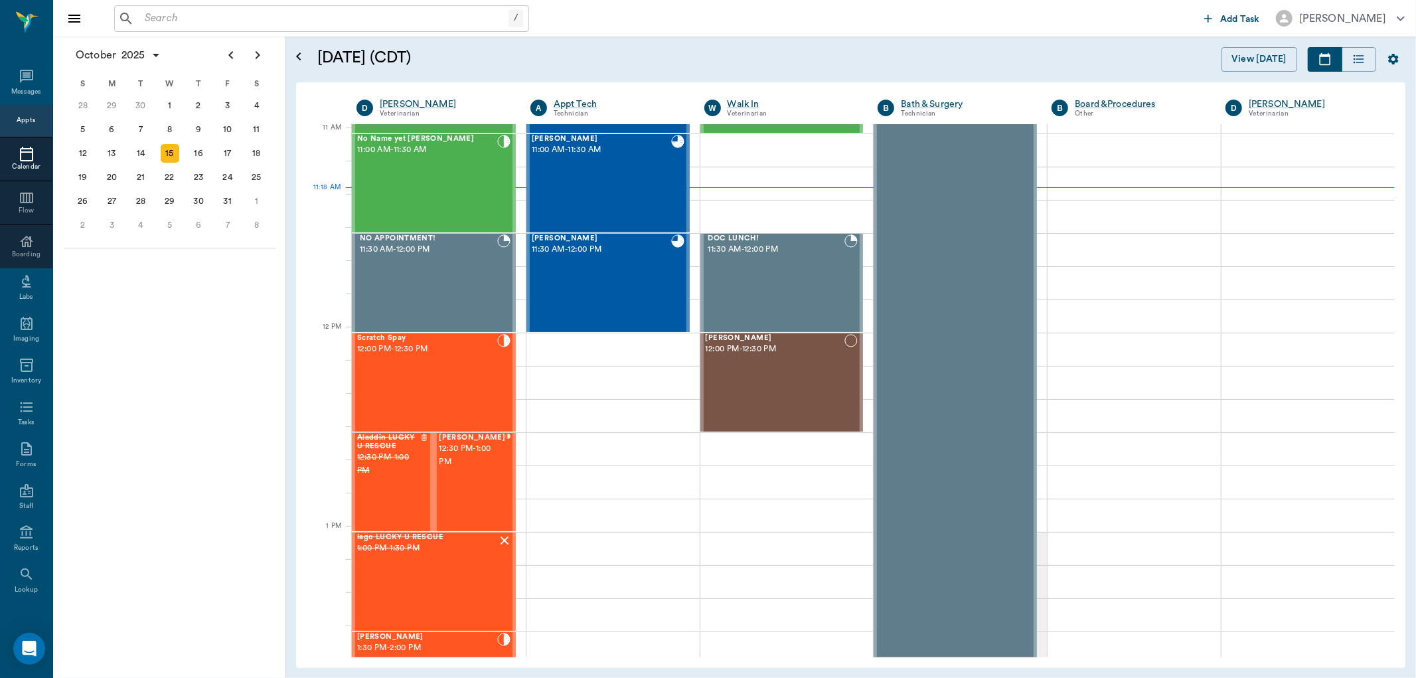
scroll to position [600, 0]
